Goal: Find specific page/section: Find specific page/section

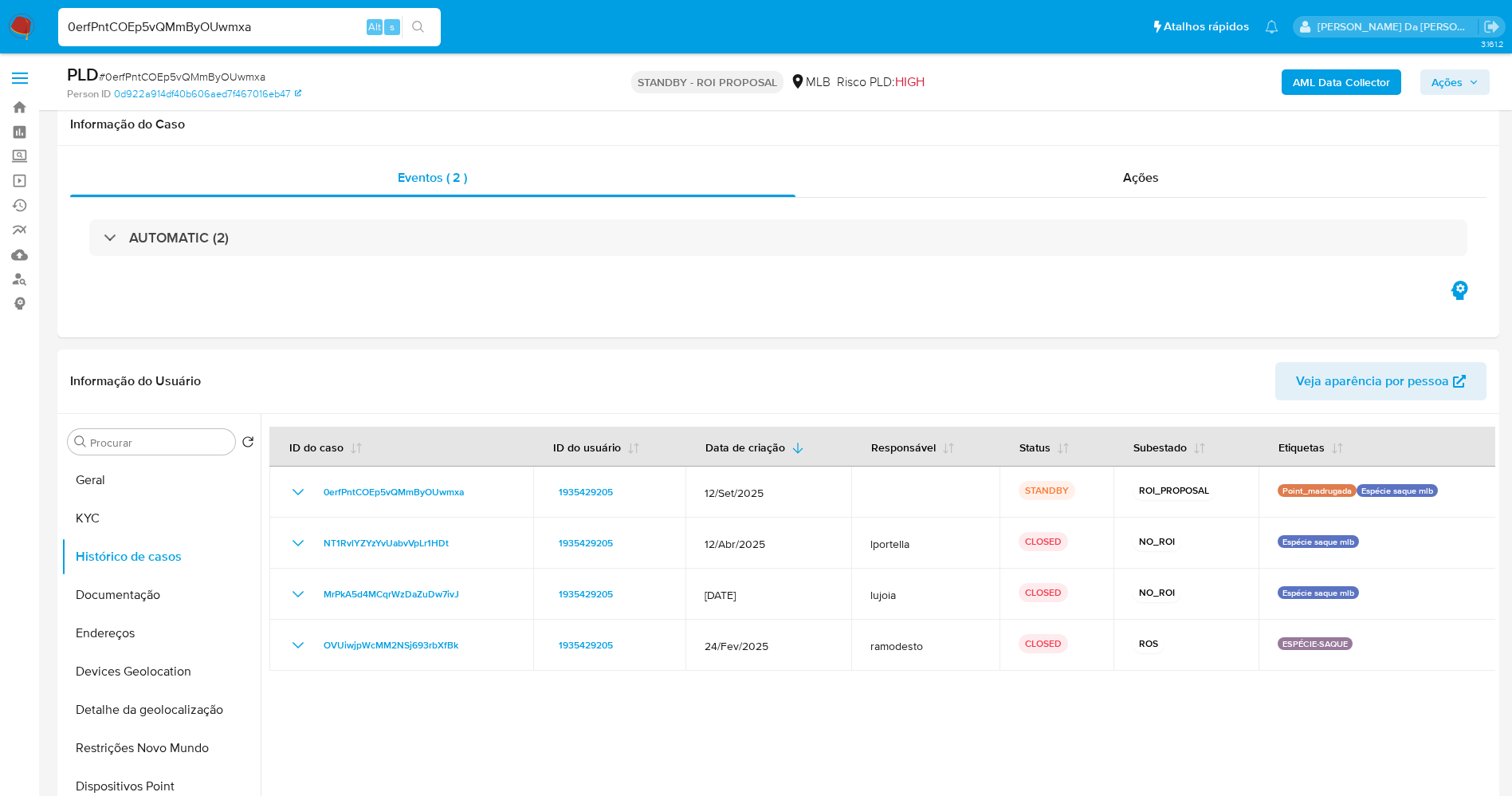
select select "10"
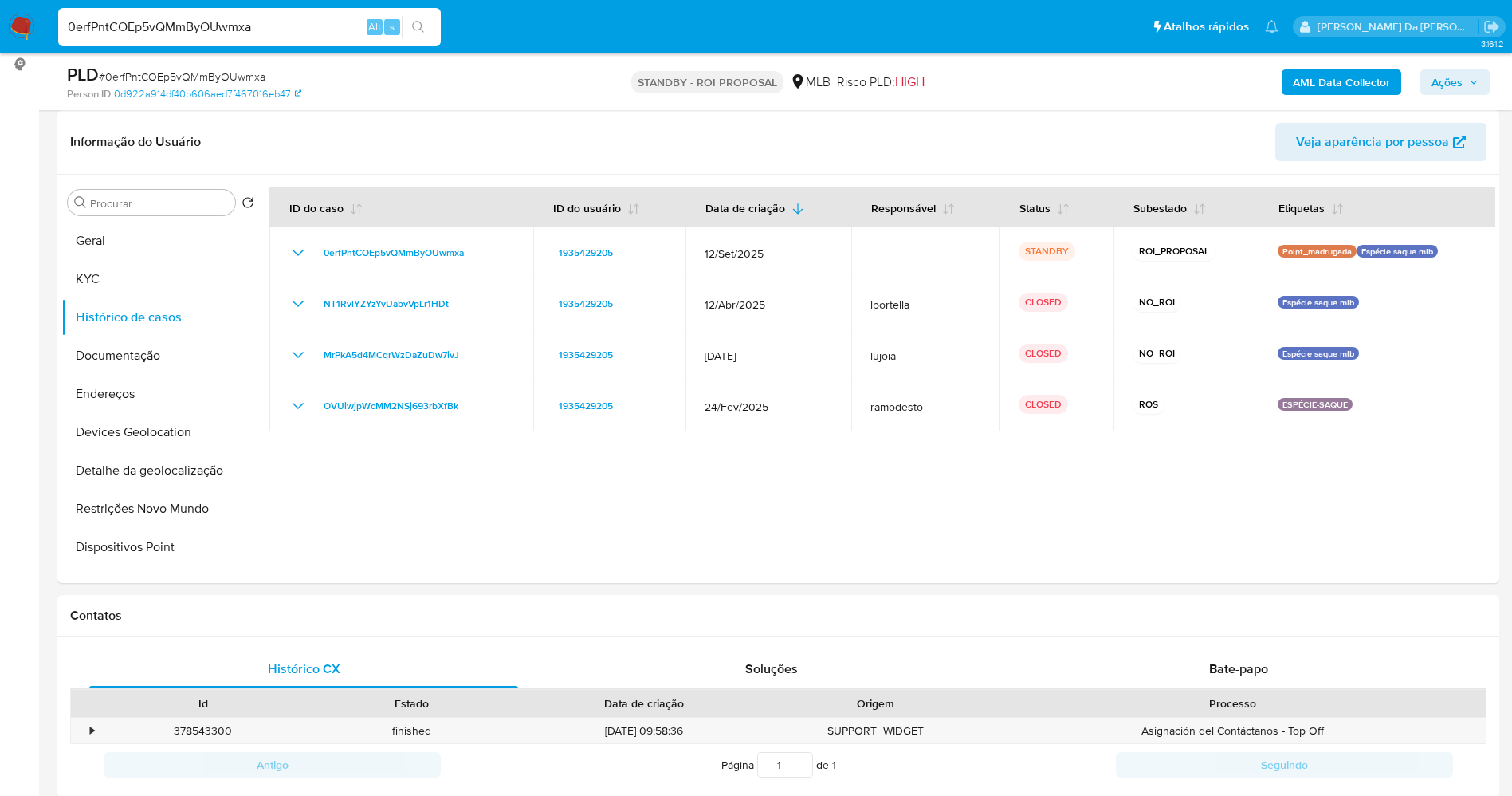
click at [244, 29] on input "0erfPntCOEp5vQMmByOUwmxa" at bounding box center [249, 27] width 383 height 21
type input "cfmu7VvrZr6HZ5zcjtl7vYf1"
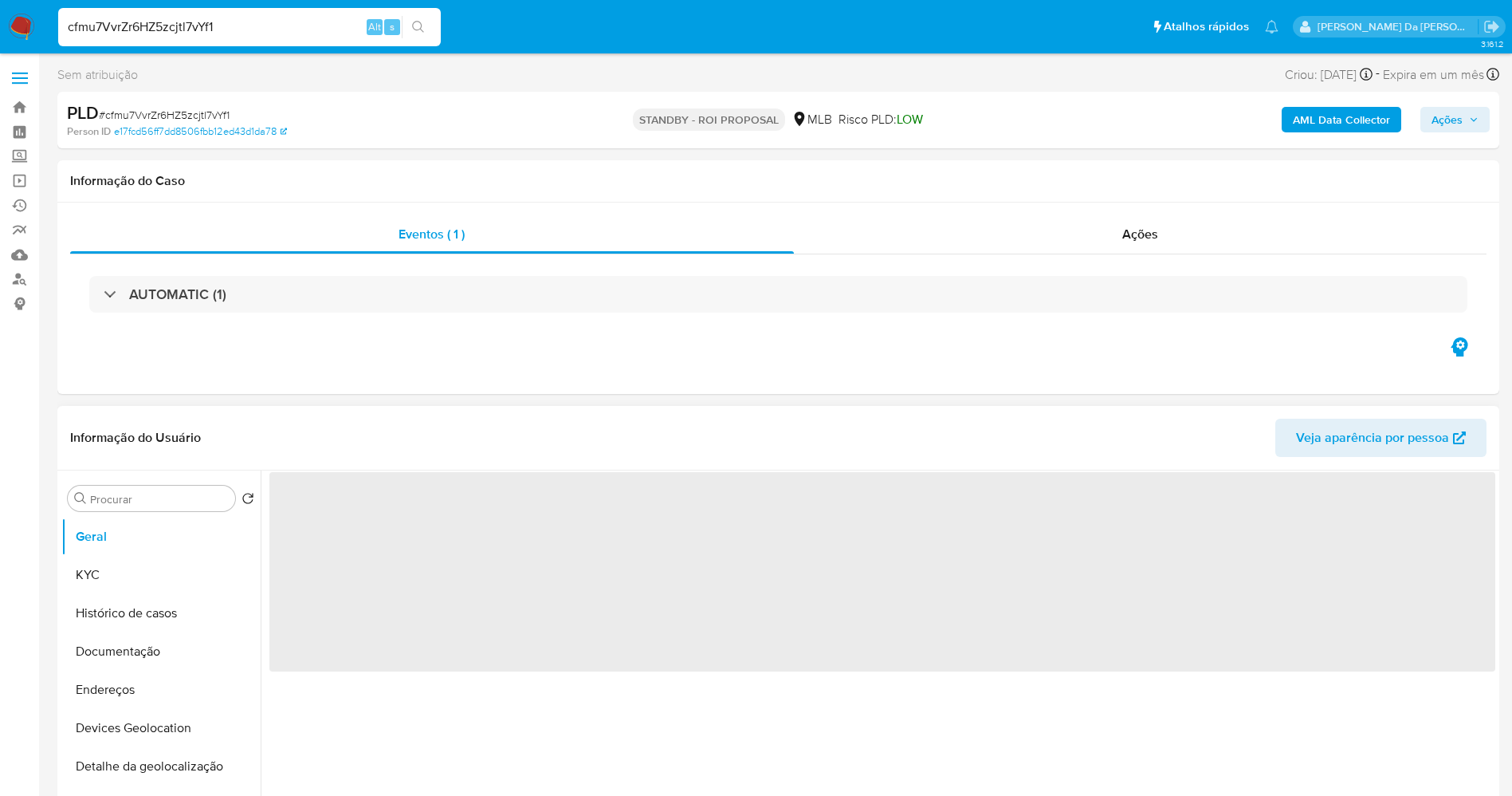
select select "10"
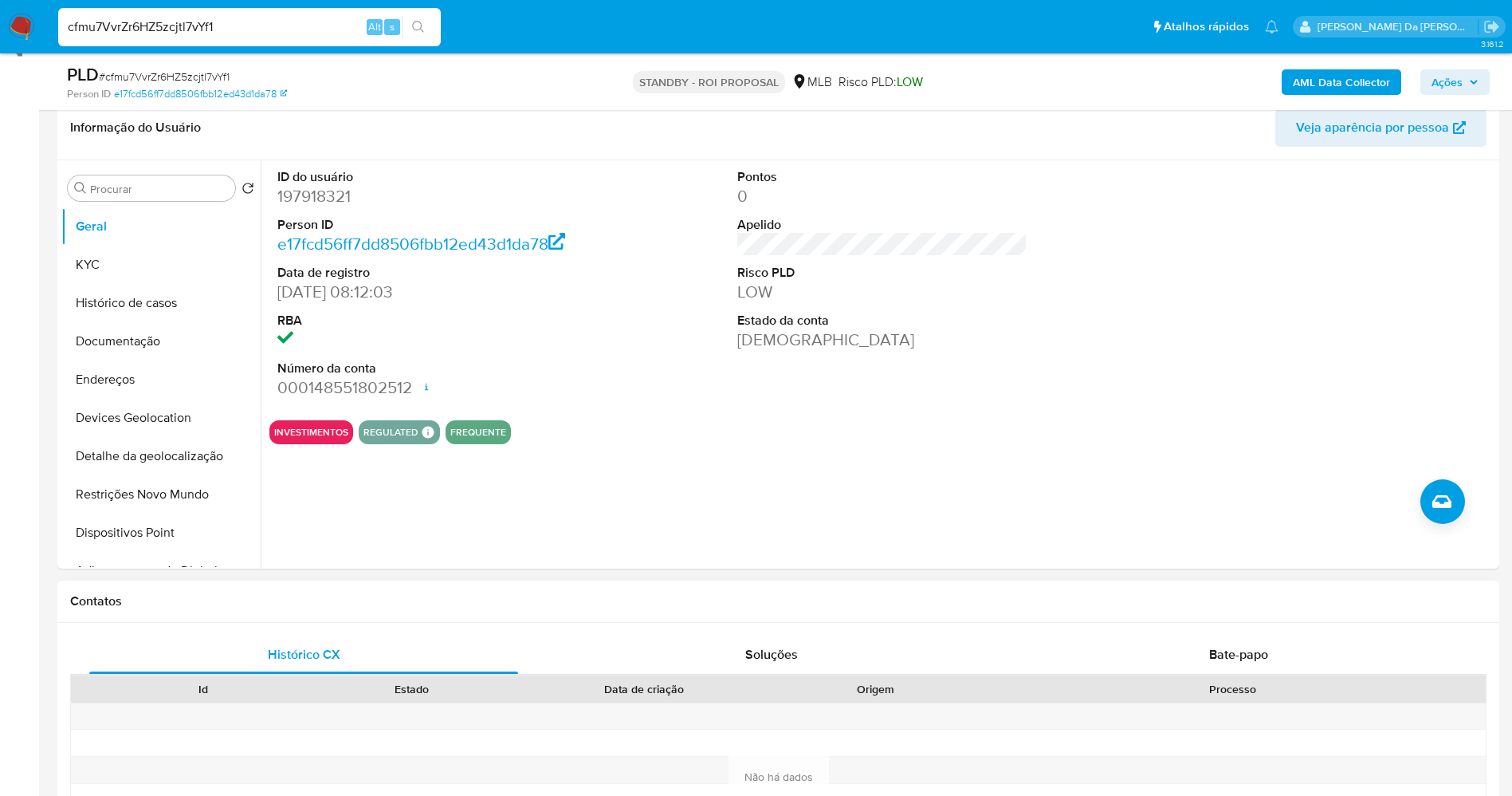
scroll to position [479, 0]
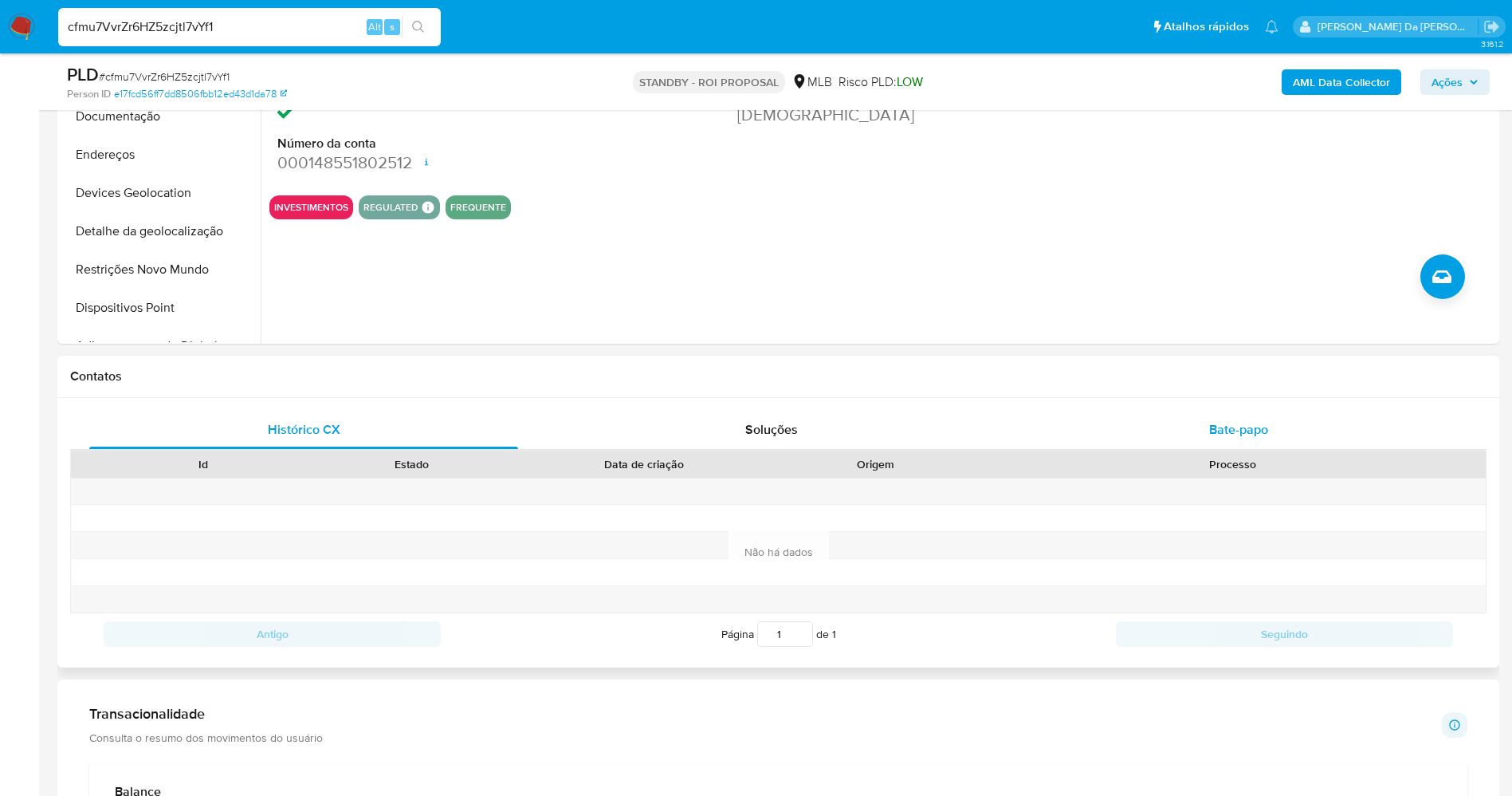
click at [1246, 434] on span "Bate-papo" at bounding box center [1239, 430] width 59 height 18
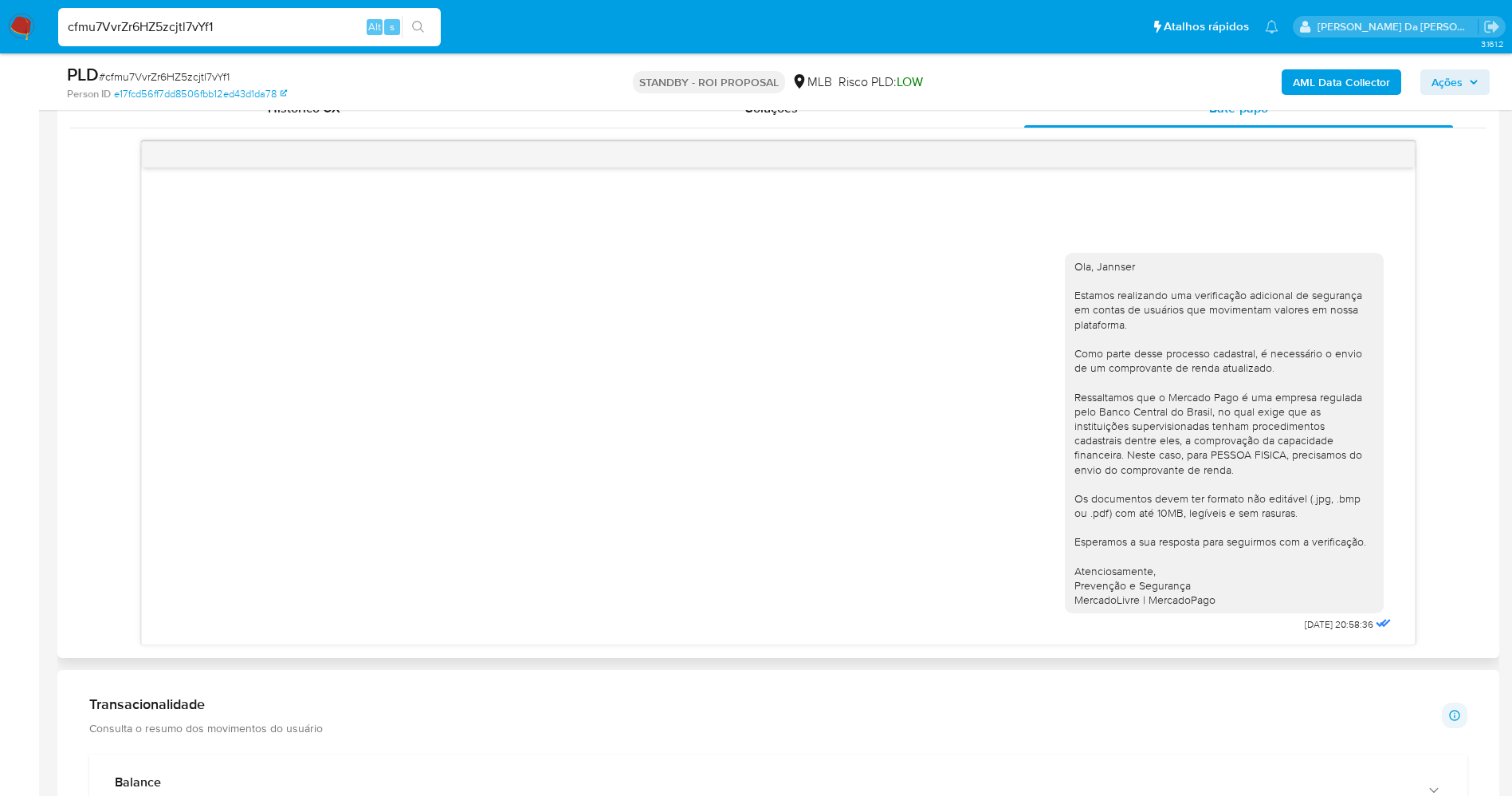
scroll to position [837, 0]
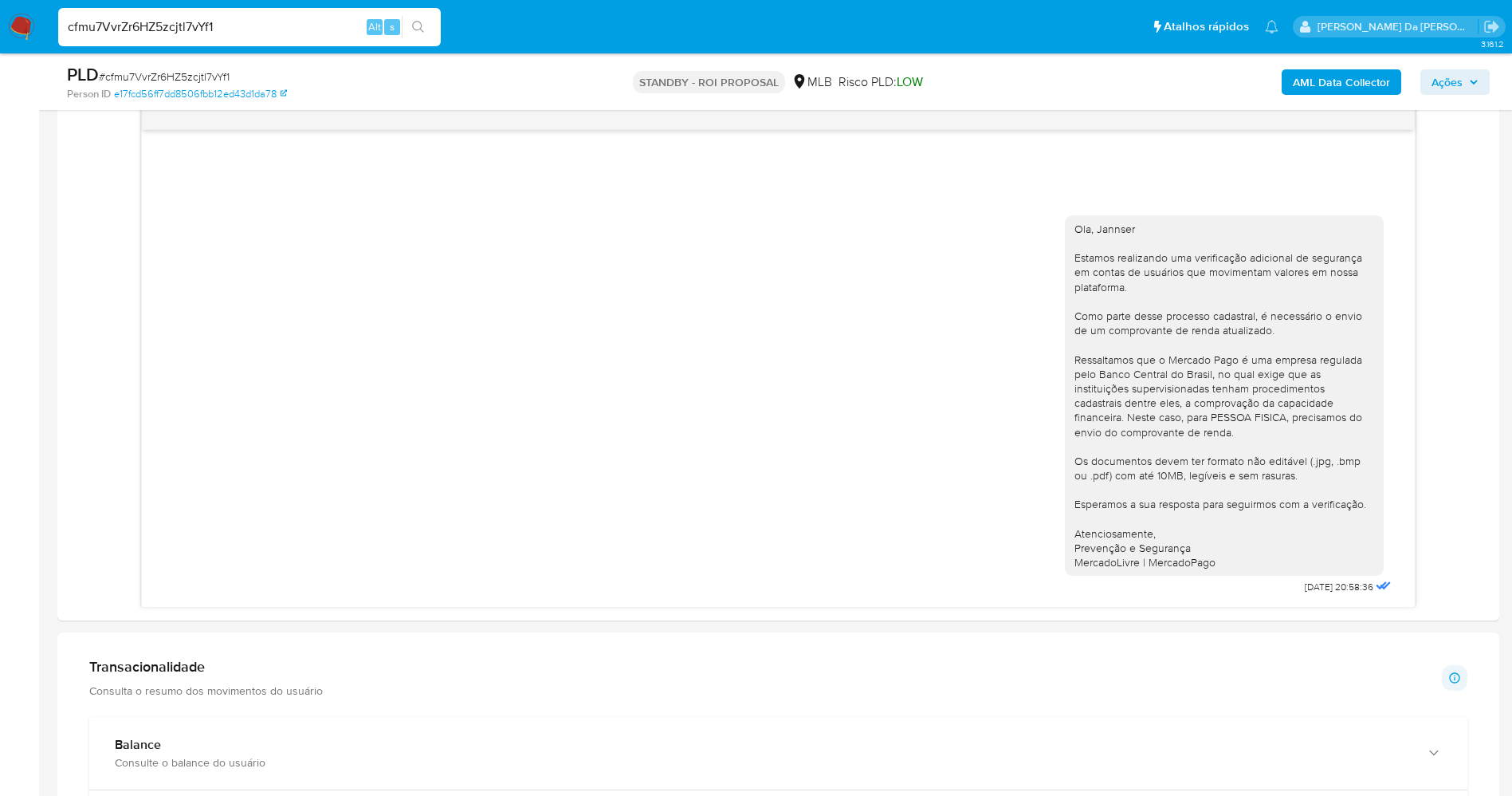
click at [298, 34] on input "cfmu7VvrZr6HZ5zcjtl7vYf1" at bounding box center [249, 27] width 383 height 21
click at [295, 34] on input "cfmu7VvrZr6HZ5zcjtl7vYf1" at bounding box center [249, 27] width 383 height 21
paste input "gKQdFwWqBOGb5Yx3onpJLrXf"
type input "gKQdFwWqBOGb5Yx3onpJLrXf"
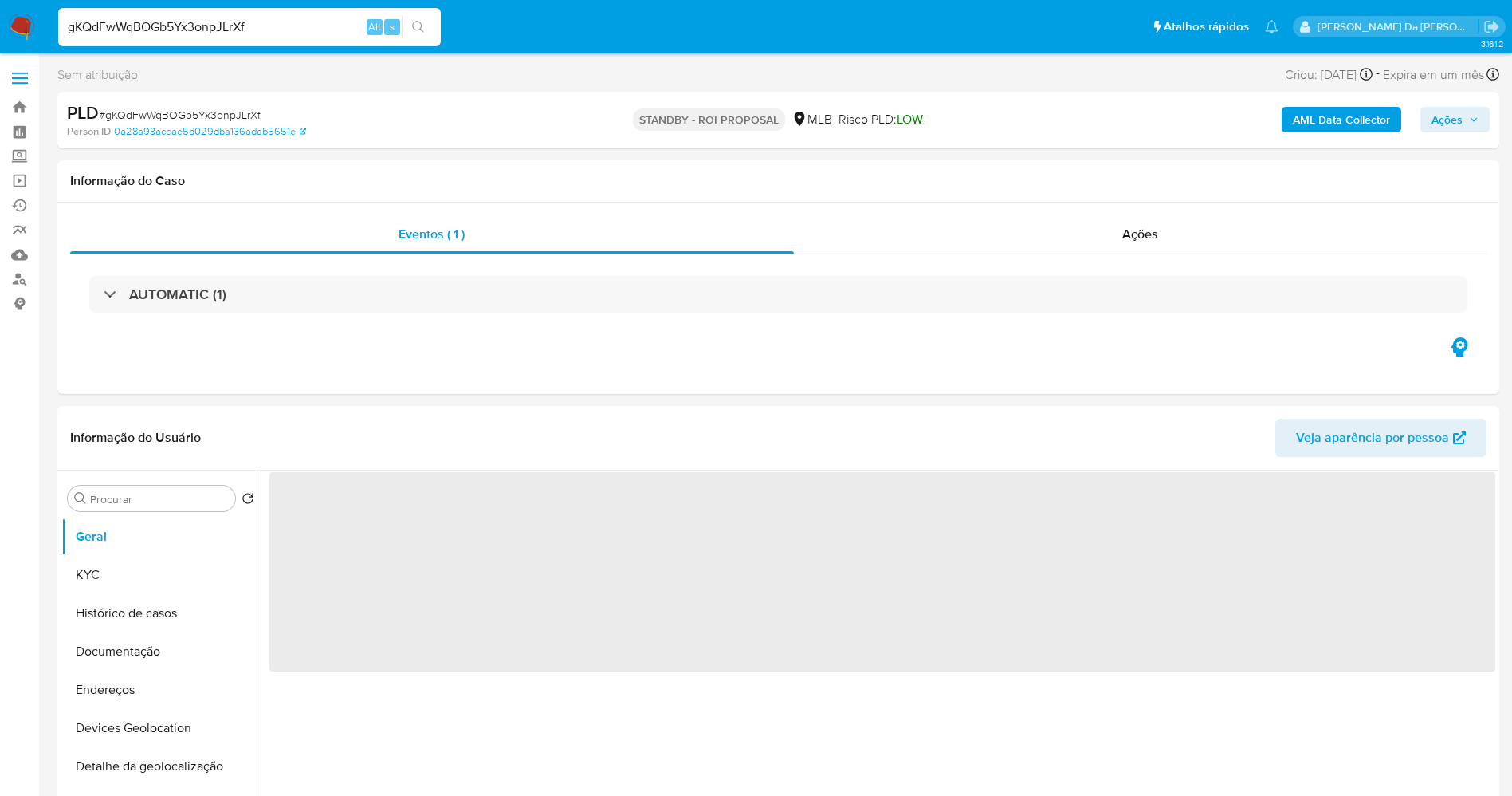
select select "10"
